Goal: Register for event/course

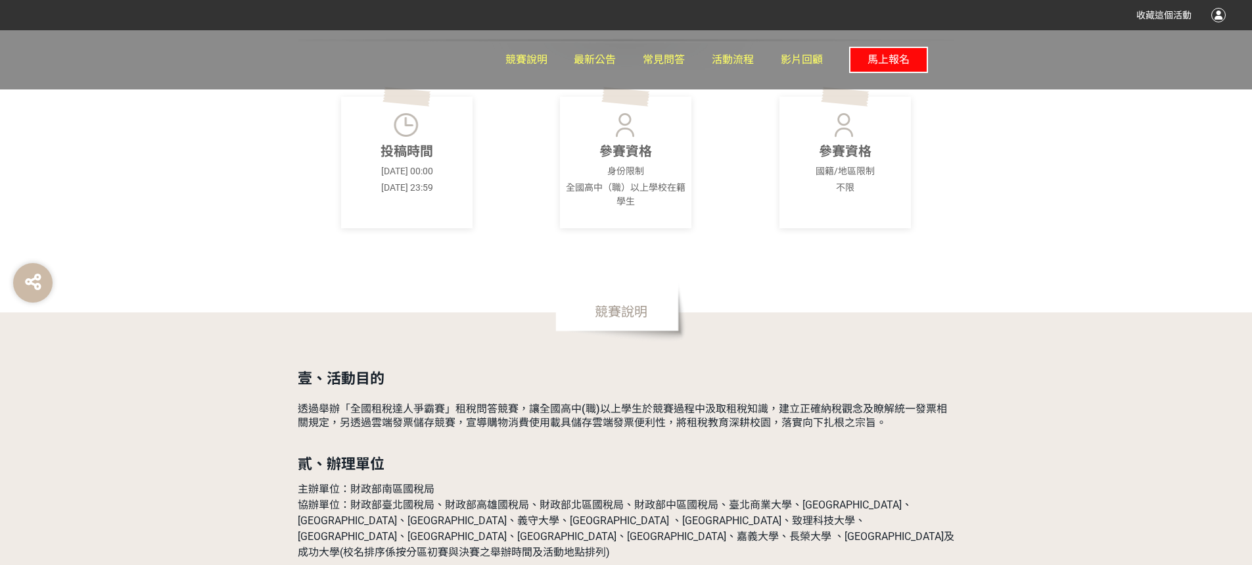
scroll to position [591, 0]
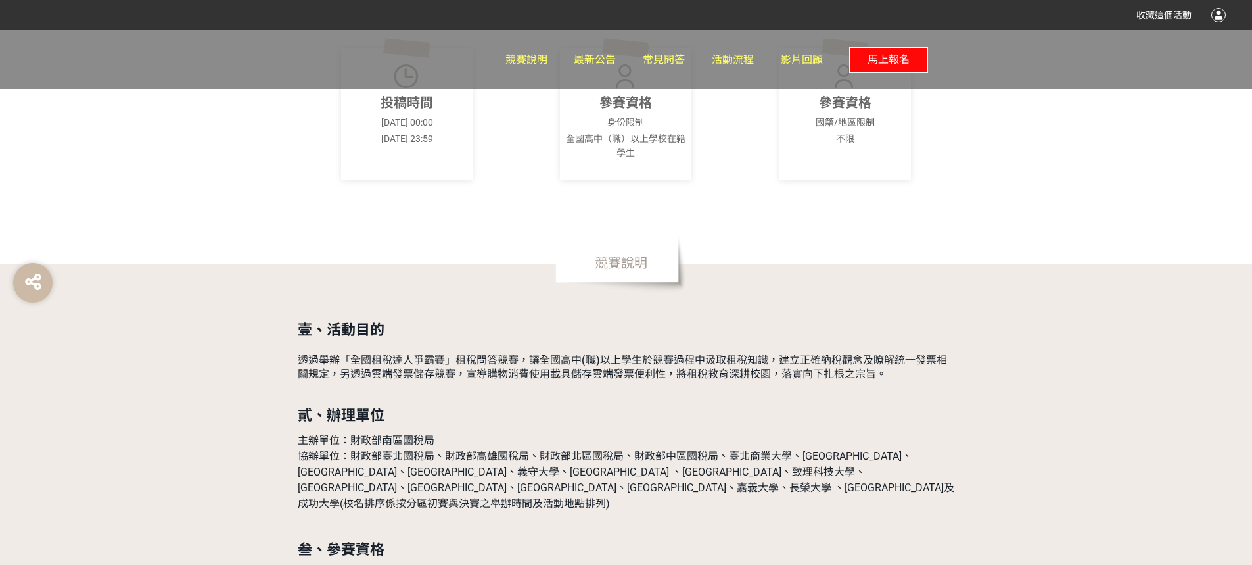
click at [901, 63] on span "馬上報名" at bounding box center [888, 59] width 42 height 12
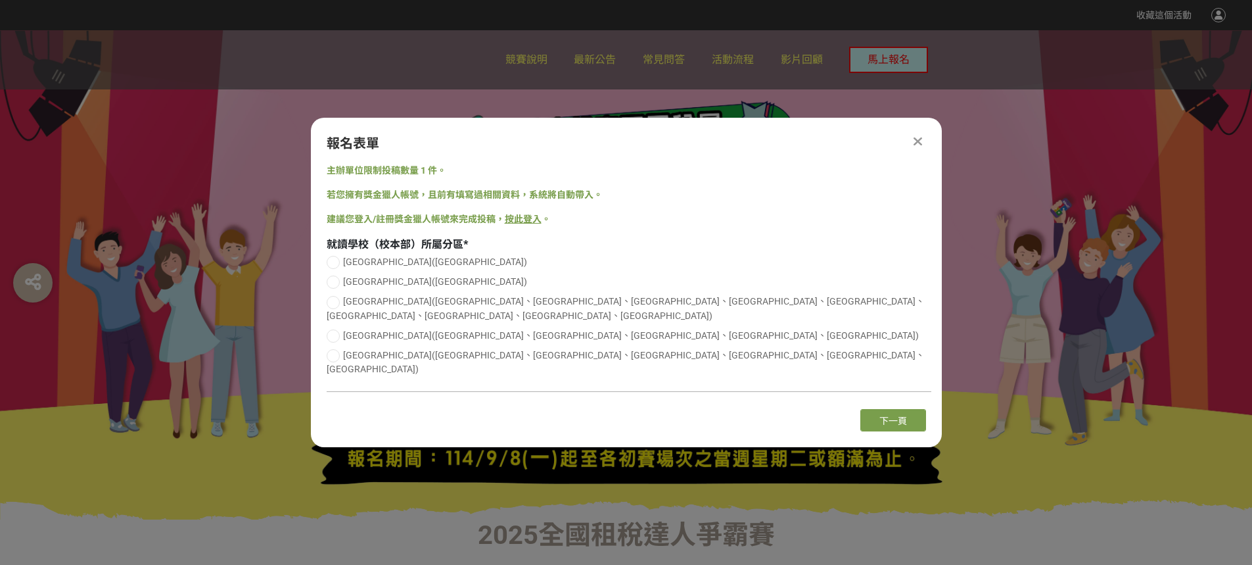
click at [423, 359] on span "[GEOGRAPHIC_DATA]([GEOGRAPHIC_DATA]、[GEOGRAPHIC_DATA]、[GEOGRAPHIC_DATA]、[GEOGRA…" at bounding box center [626, 362] width 598 height 24
click at [336, 359] on input "[GEOGRAPHIC_DATA]([GEOGRAPHIC_DATA]、[GEOGRAPHIC_DATA]、[GEOGRAPHIC_DATA]、[GEOGRA…" at bounding box center [331, 355] width 9 height 9
radio input "false"
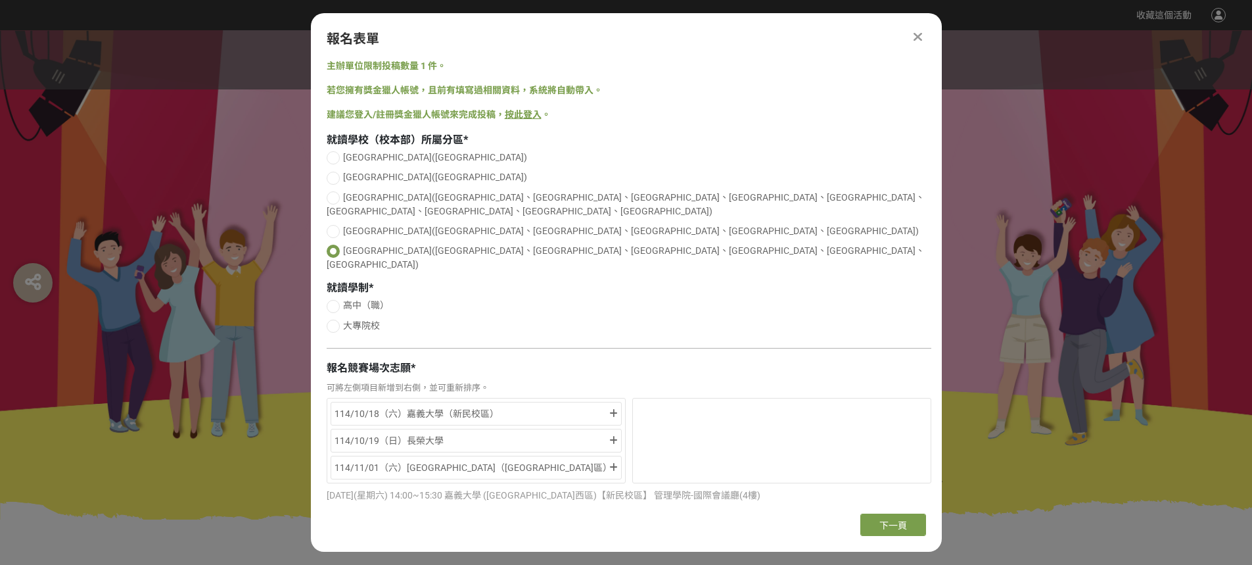
click at [363, 300] on span "高中（職）" at bounding box center [366, 305] width 46 height 11
click at [336, 302] on input "高中（職）" at bounding box center [331, 306] width 9 height 9
radio input "false"
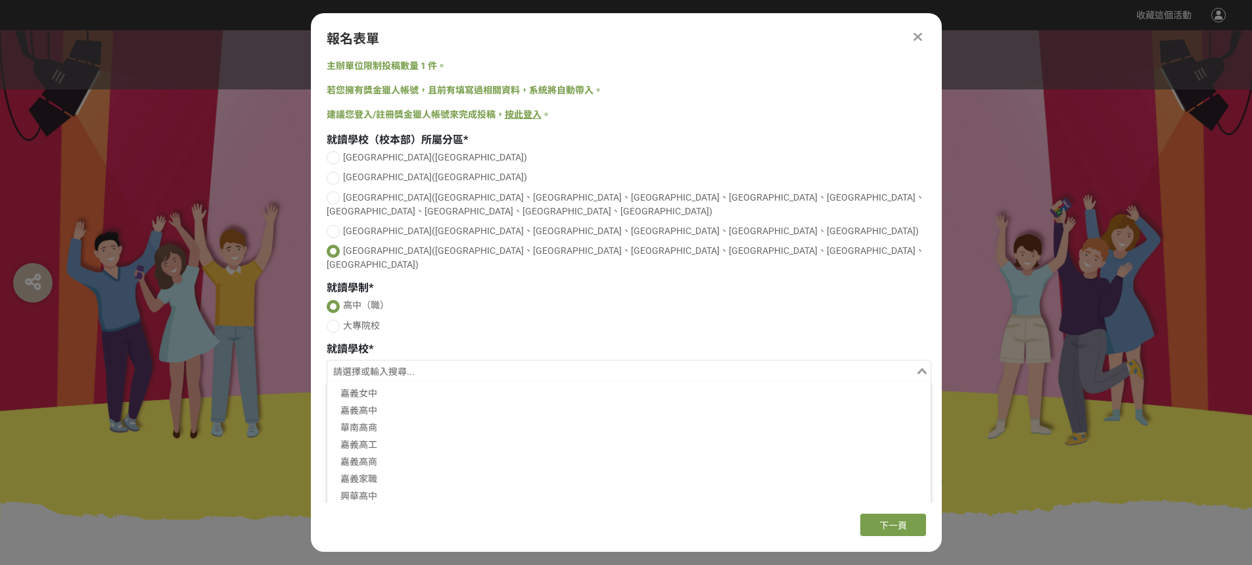
click at [386, 363] on input "Search for option" at bounding box center [622, 372] width 586 height 18
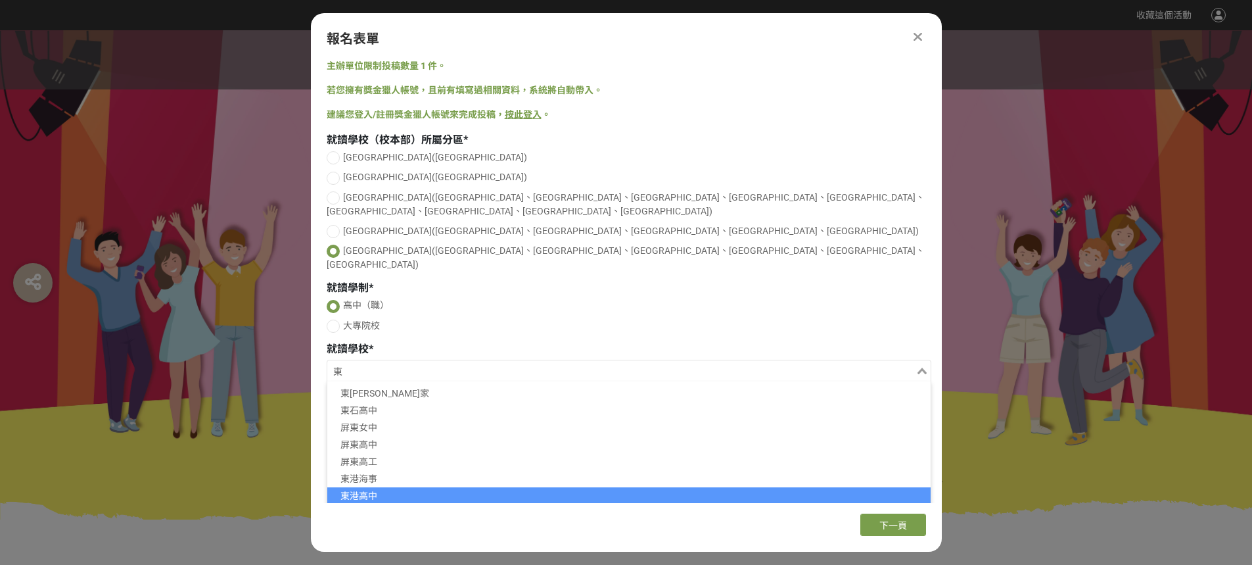
click at [398, 487] on li "東港高中" at bounding box center [628, 495] width 603 height 17
type input "東"
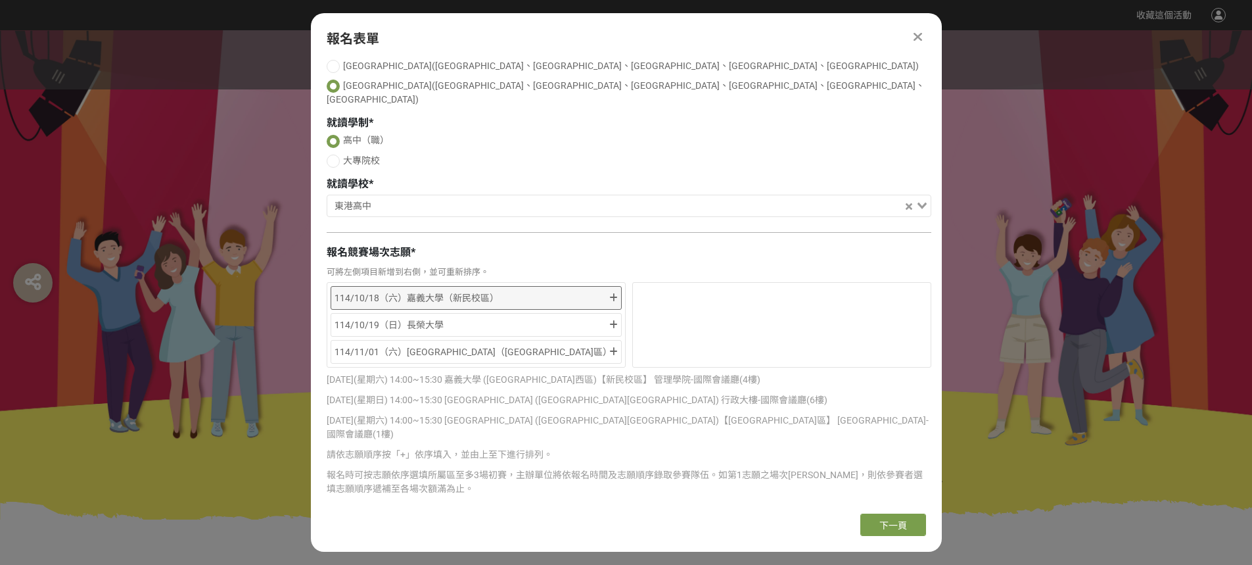
scroll to position [184, 0]
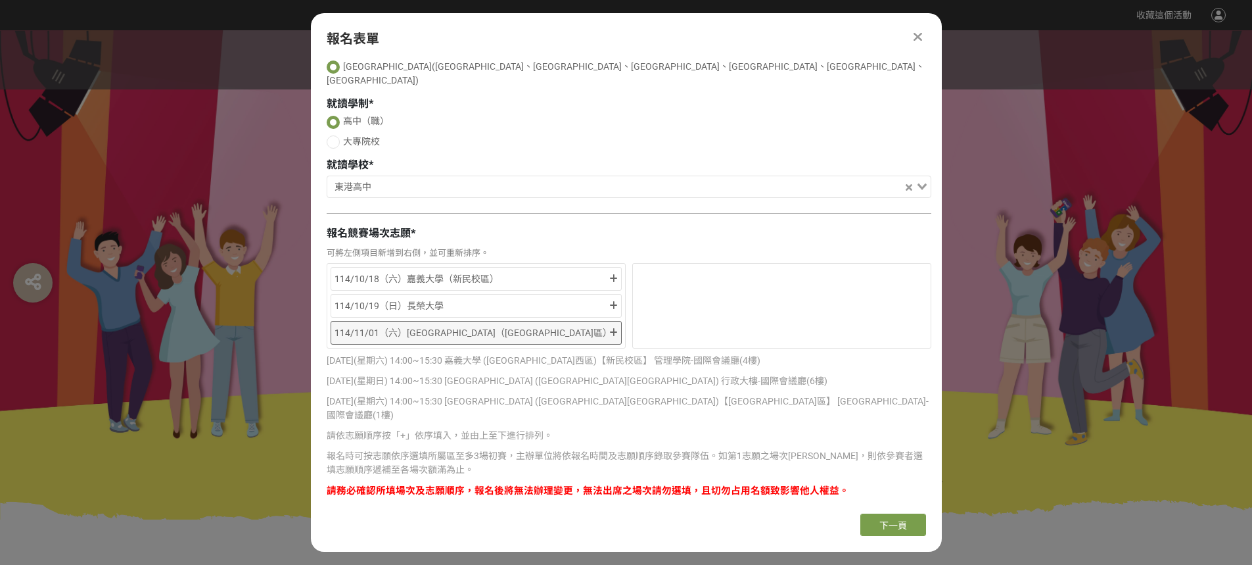
click at [606, 321] on div "114/11/01（六）[GEOGRAPHIC_DATA]（[GEOGRAPHIC_DATA]區）" at bounding box center [476, 333] width 291 height 24
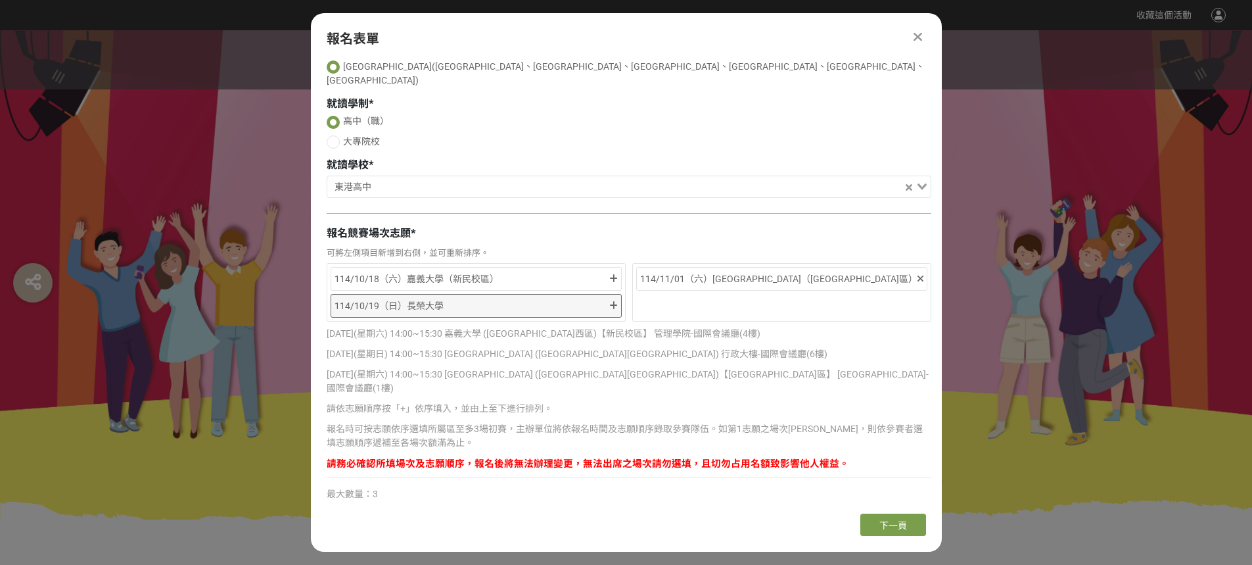
scroll to position [157, 0]
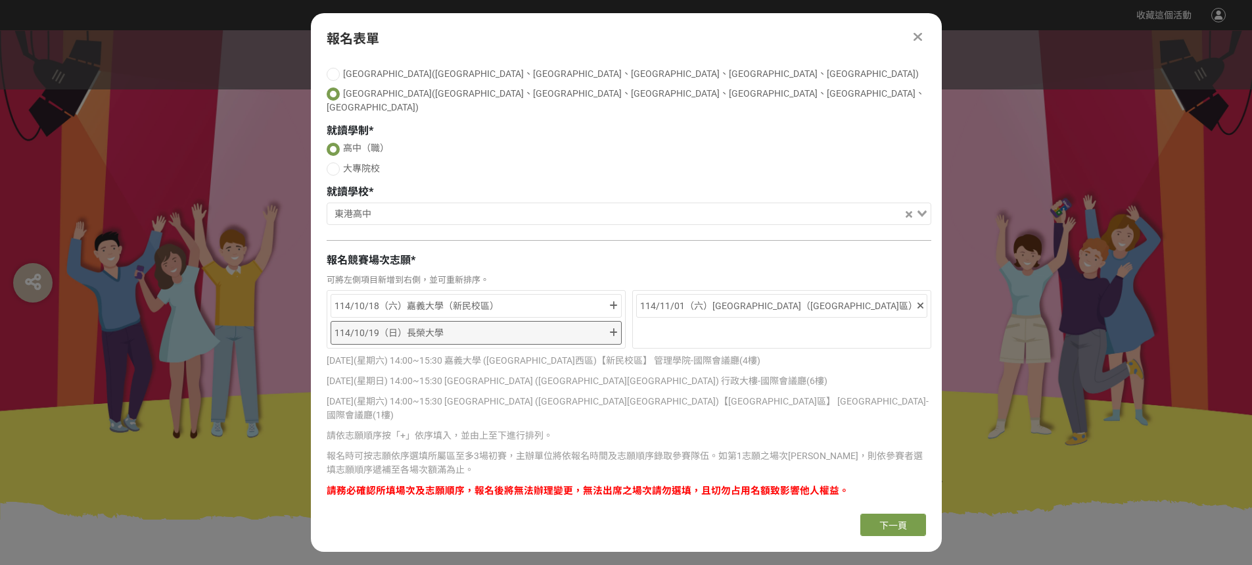
click at [611, 328] on icon at bounding box center [613, 332] width 9 height 9
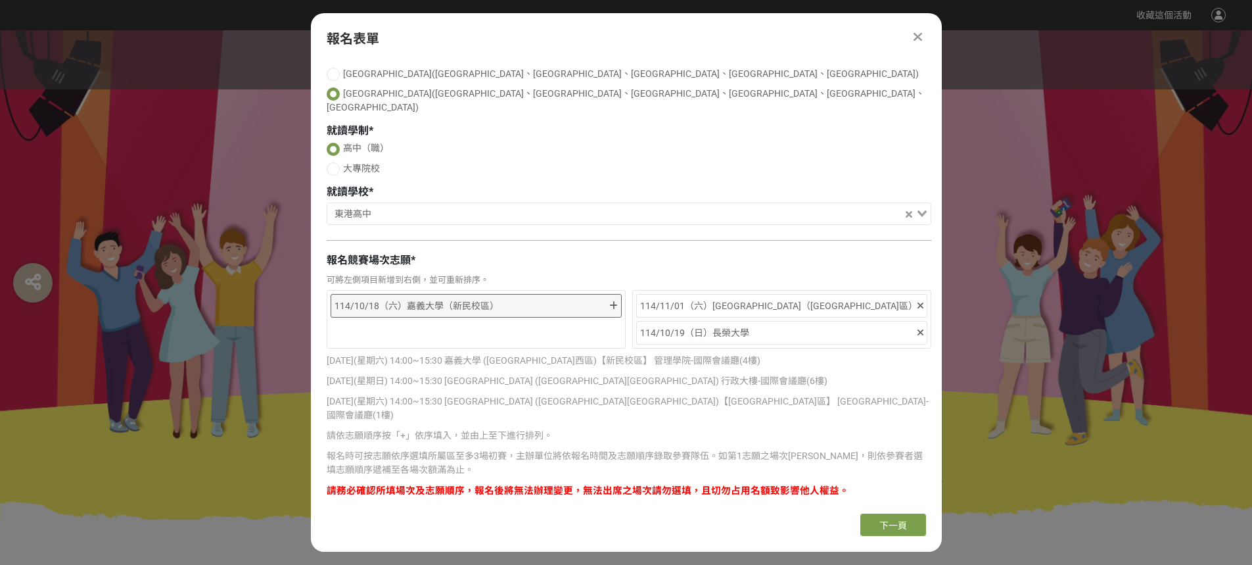
click at [607, 294] on div "114/10/18（六）嘉義大學（新民校區）" at bounding box center [476, 306] width 291 height 24
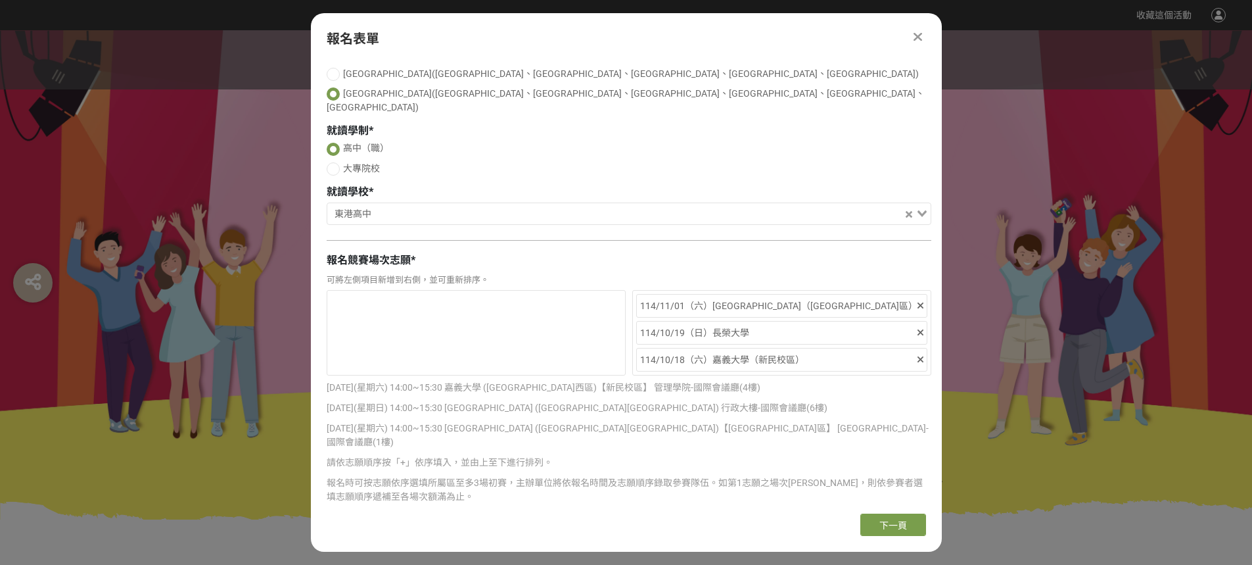
scroll to position [184, 0]
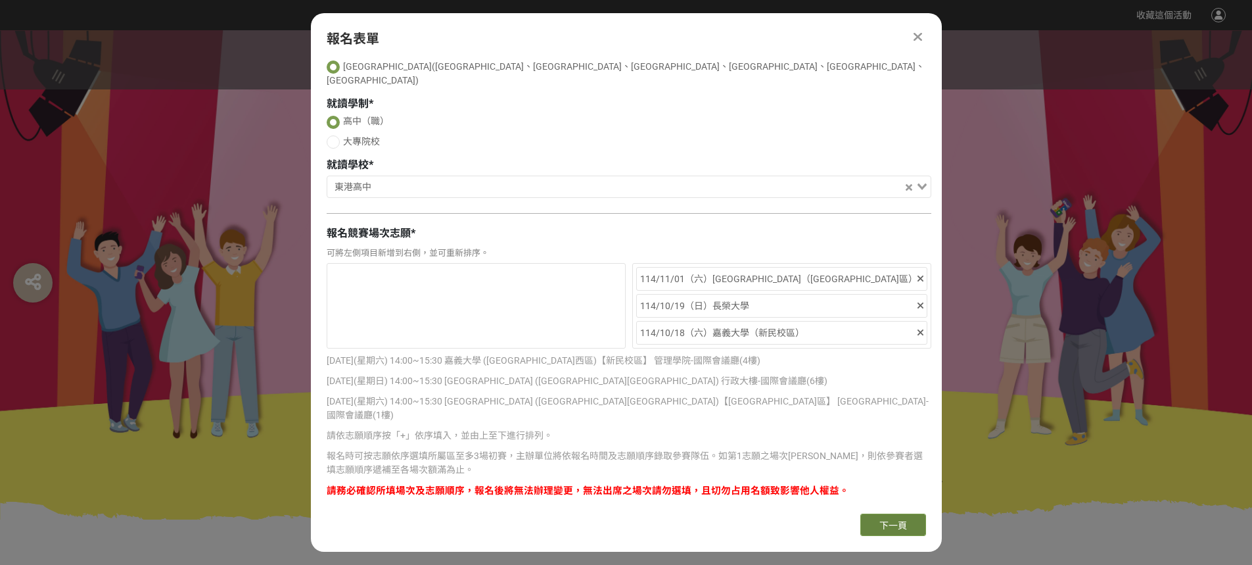
click at [885, 520] on span "下一頁" at bounding box center [893, 525] width 28 height 11
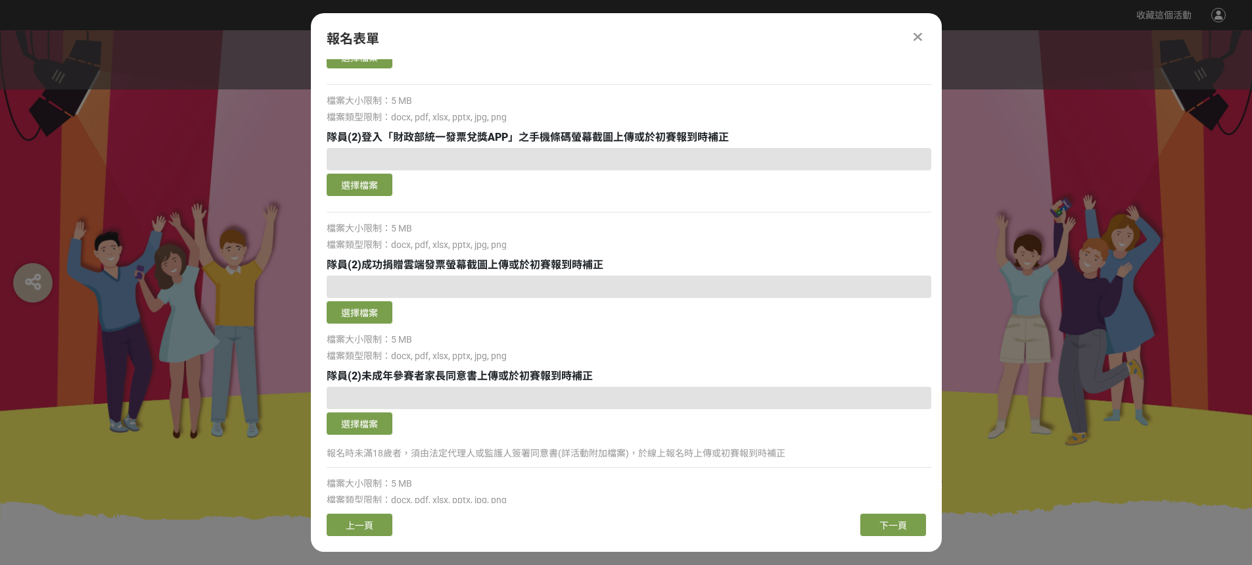
scroll to position [1848, 0]
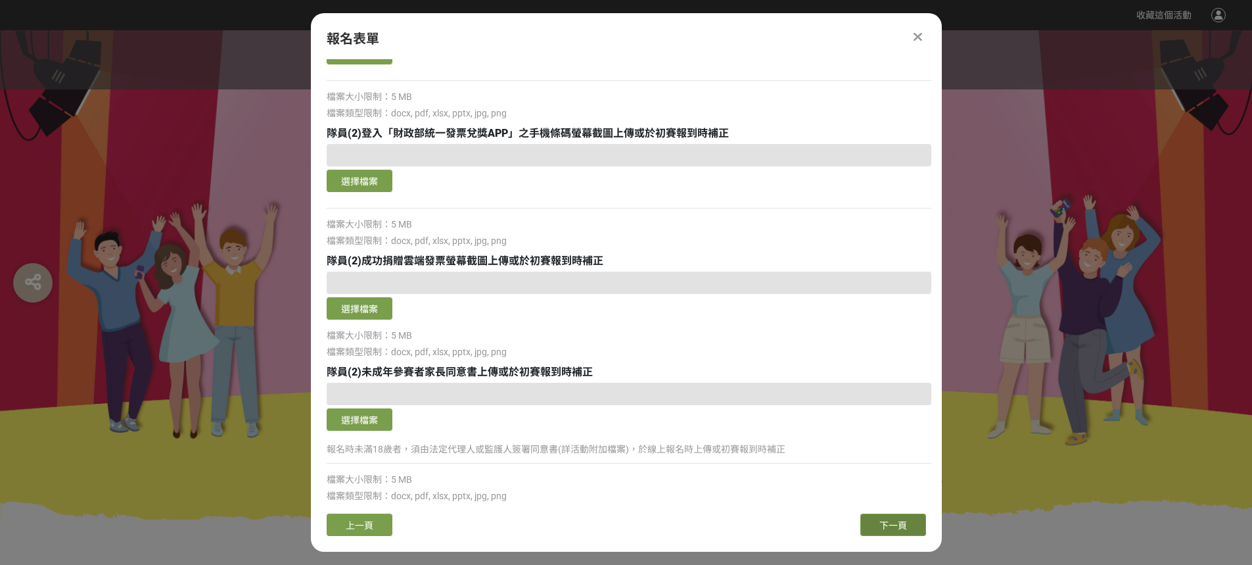
click at [881, 524] on span "下一頁" at bounding box center [893, 525] width 28 height 11
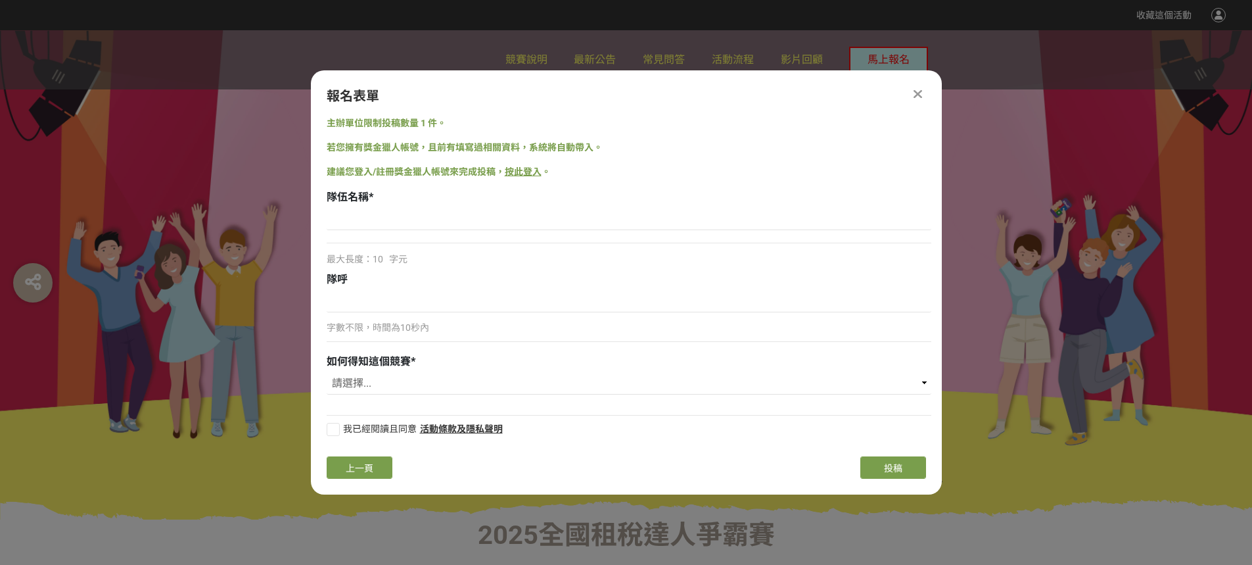
click at [915, 93] on icon at bounding box center [917, 93] width 9 height 13
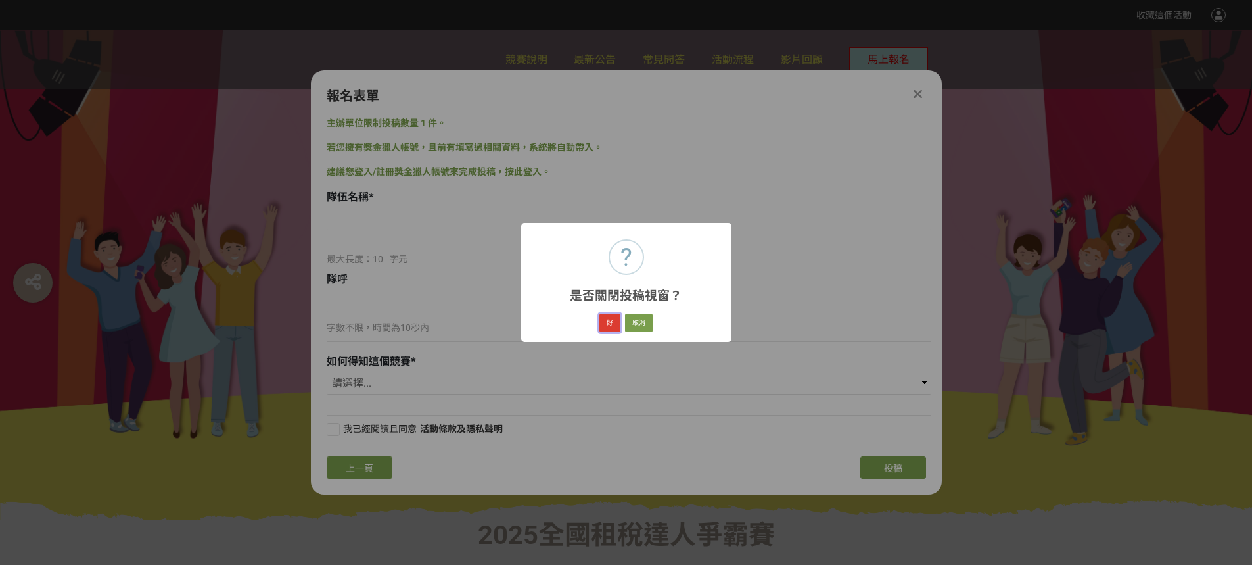
click at [614, 325] on button "好" at bounding box center [609, 322] width 21 height 18
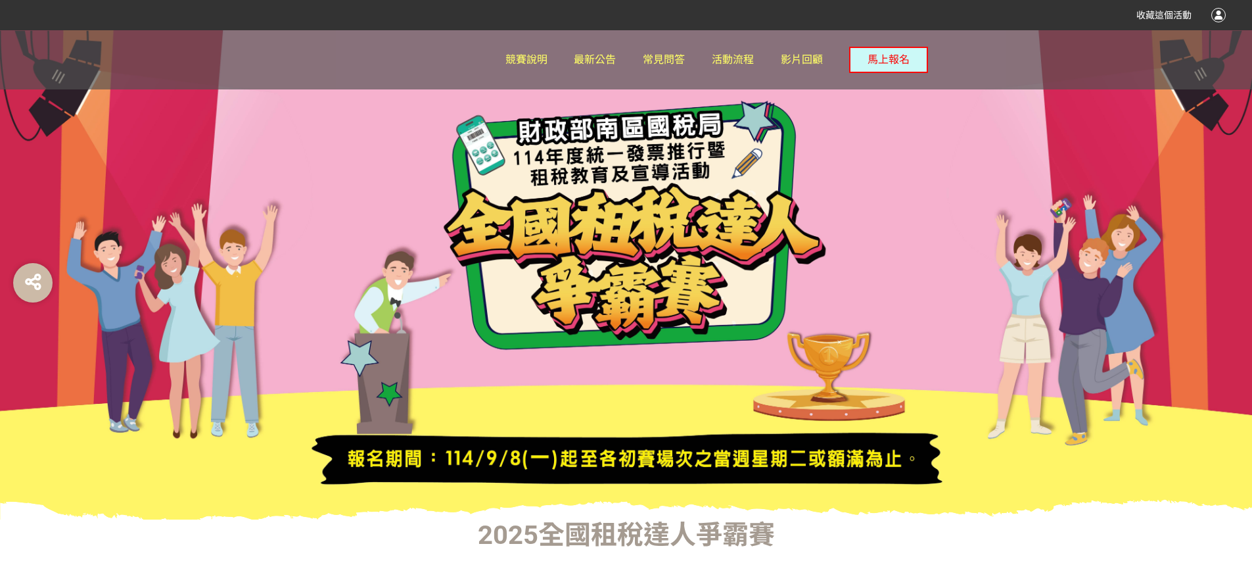
scroll to position [111, 0]
